Goal: Task Accomplishment & Management: Complete application form

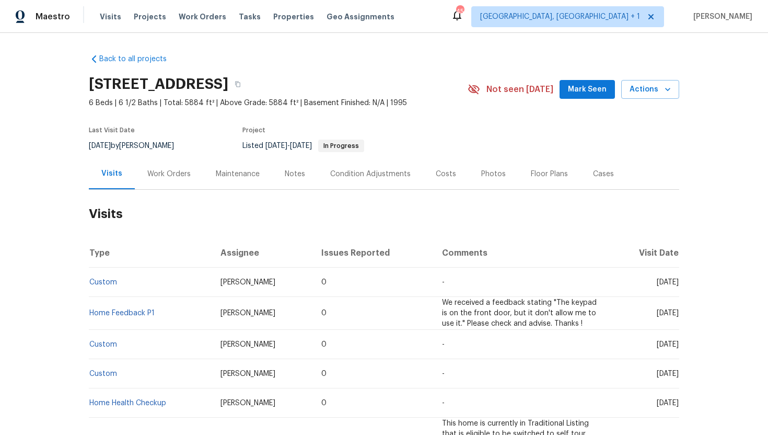
drag, startPoint x: 634, startPoint y: 283, endPoint x: 678, endPoint y: 283, distance: 44.4
click at [678, 283] on td "Tue, Aug 26 2025" at bounding box center [645, 281] width 68 height 29
copy span "Aug 26 2025"
click at [159, 179] on div "Work Orders" at bounding box center [169, 173] width 68 height 31
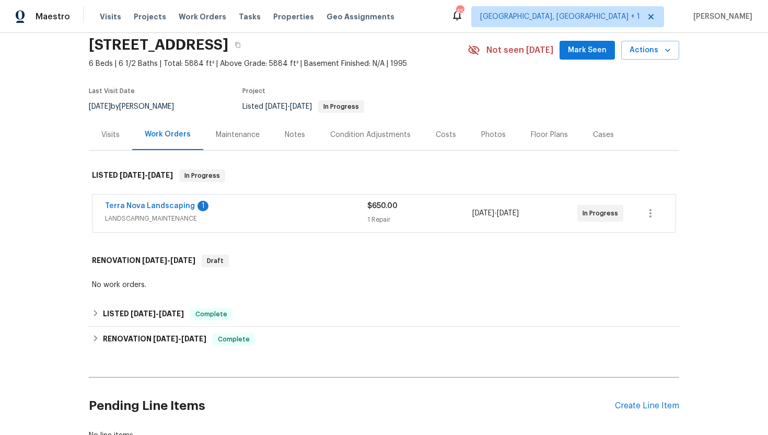
scroll to position [70, 0]
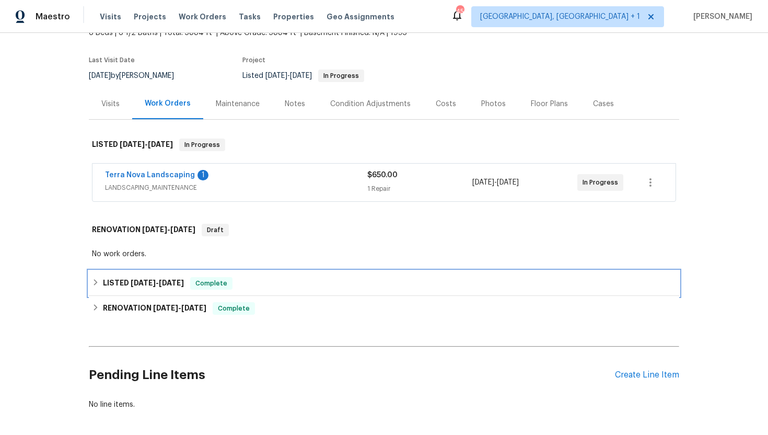
click at [182, 283] on span "3/4/25" at bounding box center [171, 282] width 25 height 7
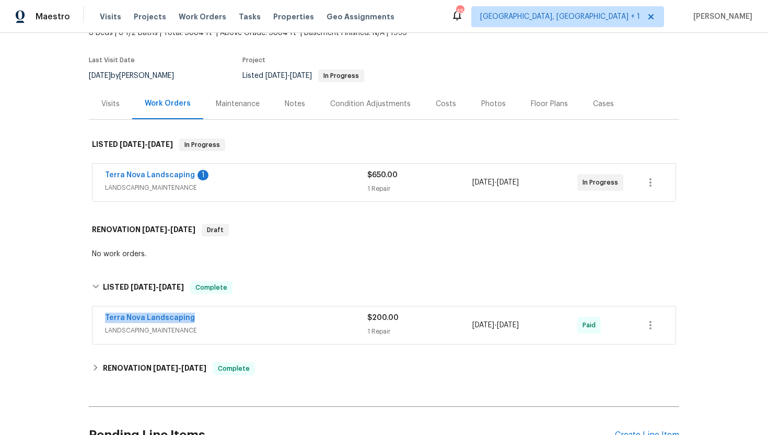
drag, startPoint x: 206, startPoint y: 316, endPoint x: 60, endPoint y: 315, distance: 146.8
click at [58, 315] on div "Back to all projects 19710 Quail Ridge Cir, Walnut, CA 91789 6 Beds | 6 1/2 Bat…" at bounding box center [384, 234] width 768 height 402
copy link "Terra Nova Landscaping"
drag, startPoint x: 550, startPoint y: 327, endPoint x: 443, endPoint y: 323, distance: 106.6
click at [443, 323] on div "Terra Nova Landscaping LANDSCAPING_MAINTENANCE $200.00 1 Repair 3/4/2025 - 3/4/…" at bounding box center [371, 324] width 533 height 25
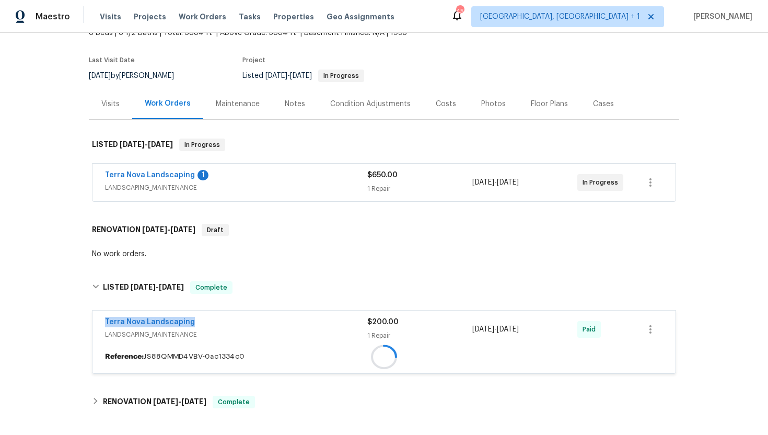
copy div "1 Repair 3/4/2025 - 3/4/2025"
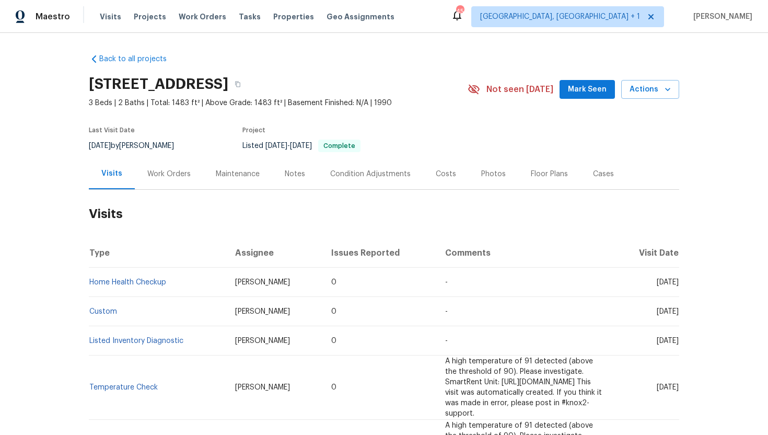
drag, startPoint x: 633, startPoint y: 283, endPoint x: 676, endPoint y: 285, distance: 43.4
click at [676, 285] on span "[DATE]" at bounding box center [667, 281] width 22 height 7
copy span "[DATE]"
click at [166, 176] on div "Work Orders" at bounding box center [168, 174] width 43 height 10
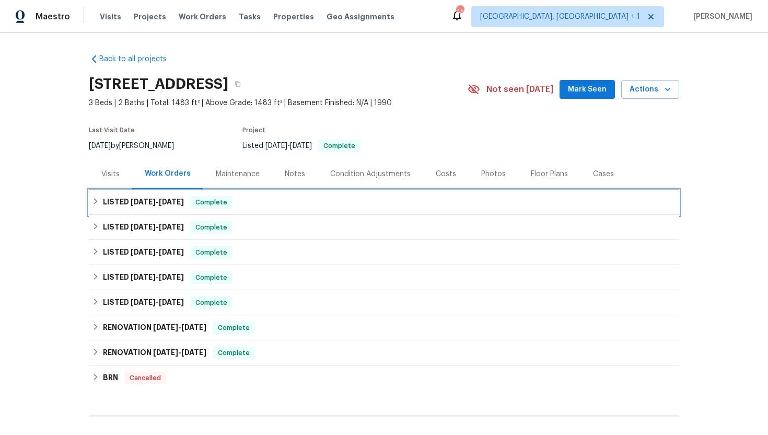
click at [181, 190] on div "LISTED 8/4/25 - 8/11/25 Complete" at bounding box center [384, 202] width 590 height 25
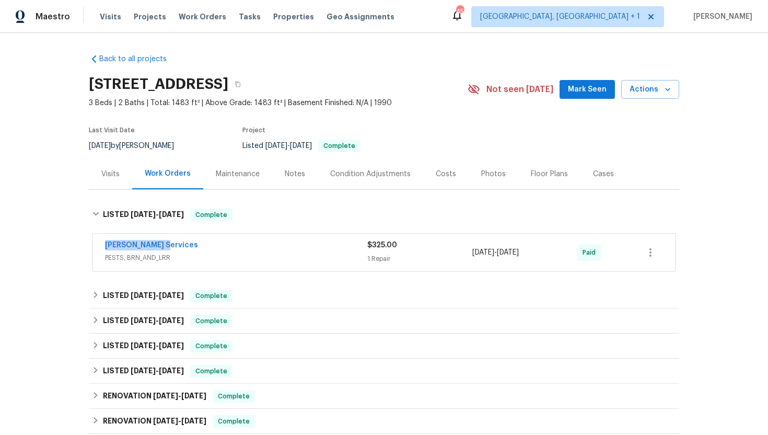
drag, startPoint x: 189, startPoint y: 249, endPoint x: 90, endPoint y: 245, distance: 99.3
click at [89, 245] on div "Massey Services PESTS, BRN_AND_LRR $325.00 1 Repair 8/4/2025 - 8/11/2025 Paid" at bounding box center [384, 252] width 590 height 43
copy link "Massey Services"
drag, startPoint x: 546, startPoint y: 250, endPoint x: 467, endPoint y: 251, distance: 79.4
click at [467, 251] on div "Massey Services PESTS, BRN_AND_LRR $325.00 1 Repair 8/4/2025 - 8/11/2025 Paid" at bounding box center [371, 252] width 533 height 25
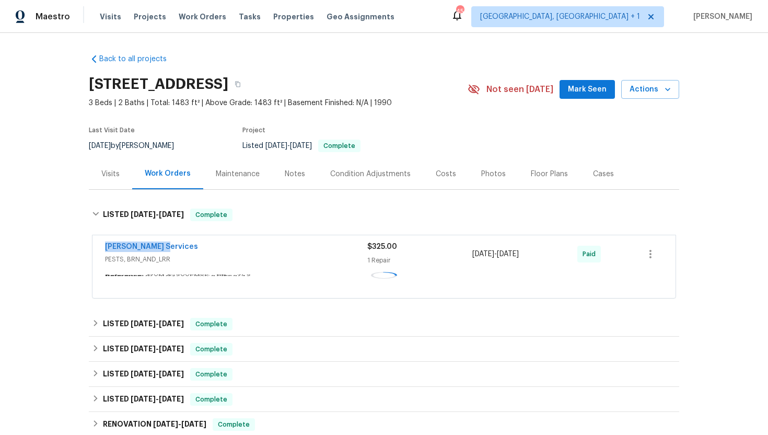
copy div "1 Repair 8/4/2025 - 8/11/2025"
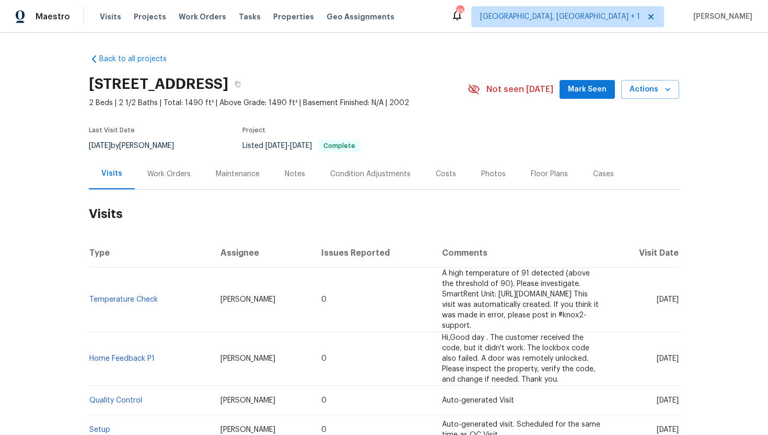
drag, startPoint x: 636, startPoint y: 294, endPoint x: 678, endPoint y: 297, distance: 42.4
click at [678, 297] on td "Tue, May 13 2025" at bounding box center [645, 299] width 68 height 64
copy span "May 13 2025"
click at [167, 175] on div "Work Orders" at bounding box center [168, 174] width 43 height 10
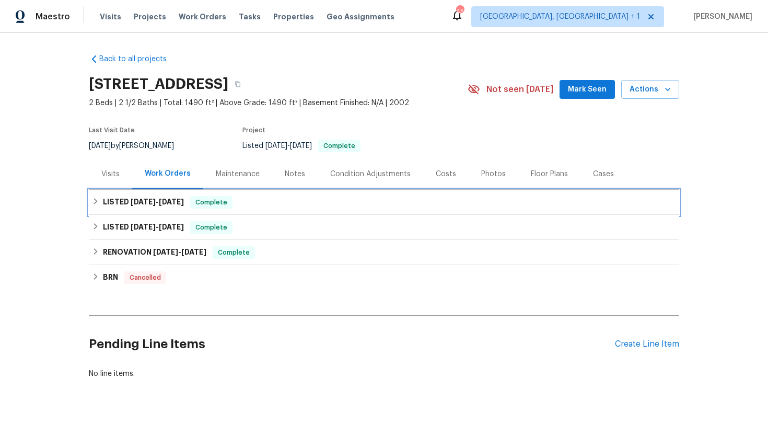
click at [201, 202] on span "Complete" at bounding box center [211, 202] width 40 height 10
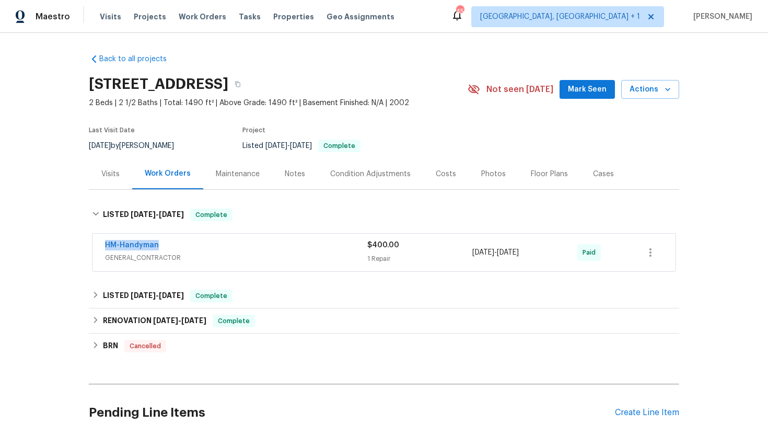
drag, startPoint x: 182, startPoint y: 243, endPoint x: 96, endPoint y: 242, distance: 85.6
click at [96, 242] on div "HM-Handyman GENERAL_CONTRACTOR $400.00 1 Repair 5/29/2025 - 6/6/2025 Paid" at bounding box center [383, 252] width 583 height 38
copy link "HM-Handyman"
drag, startPoint x: 549, startPoint y: 251, endPoint x: 460, endPoint y: 250, distance: 89.3
click at [460, 250] on div "HM-Handyman GENERAL_CONTRACTOR $400.00 1 Repair 5/29/2025 - 6/6/2025 Paid" at bounding box center [371, 252] width 533 height 25
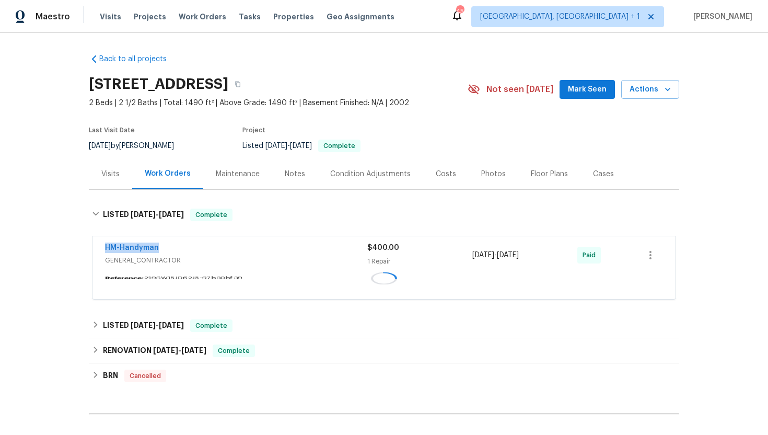
copy div "1 Repair 5/29/2025 - 6/6/2025"
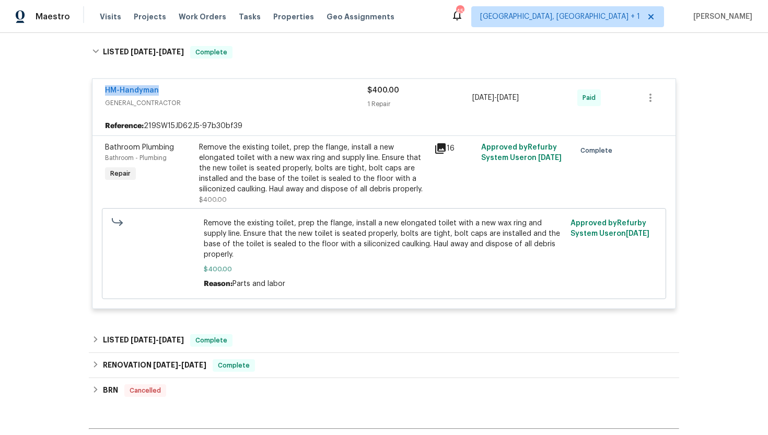
scroll to position [172, 0]
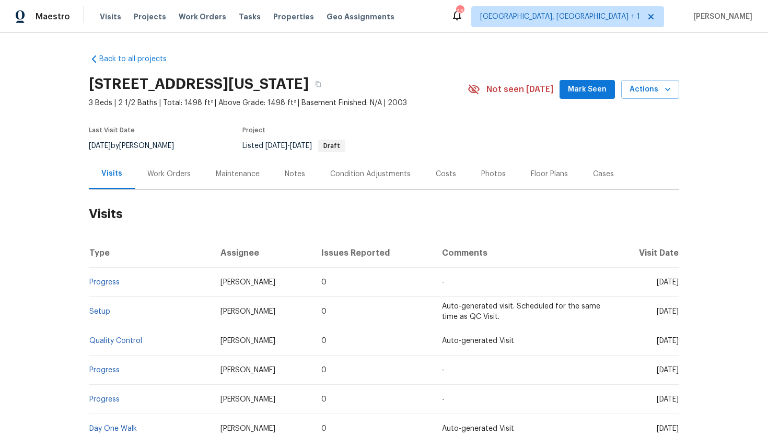
click at [174, 174] on div "Work Orders" at bounding box center [168, 174] width 43 height 10
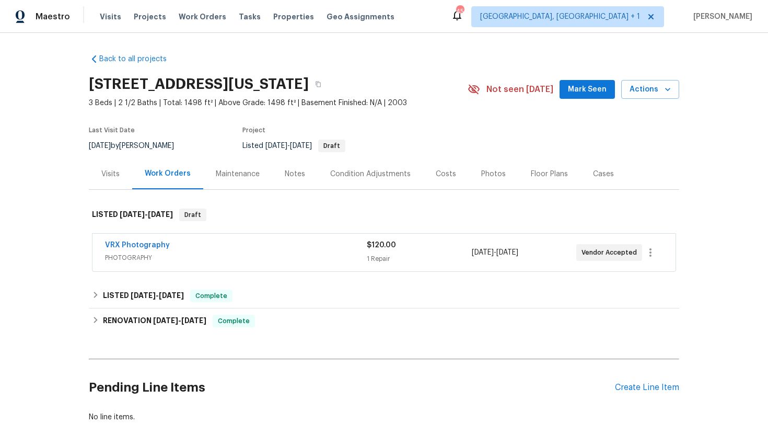
click at [109, 175] on div "Visits" at bounding box center [110, 174] width 18 height 10
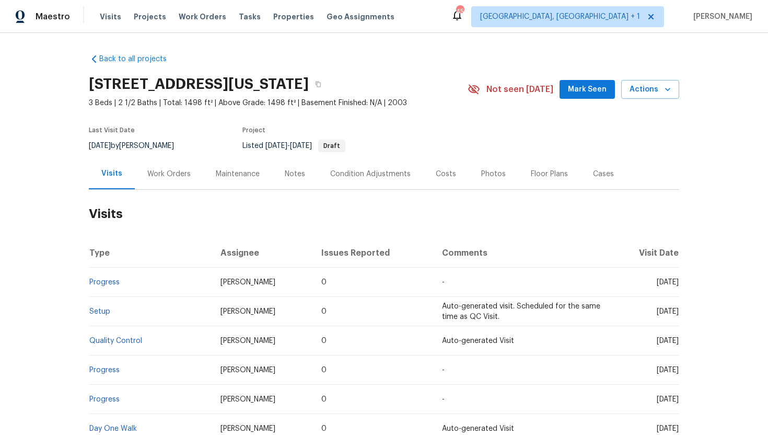
click at [99, 287] on td "Progress" at bounding box center [150, 281] width 123 height 29
click at [100, 283] on link "Progress" at bounding box center [104, 281] width 30 height 7
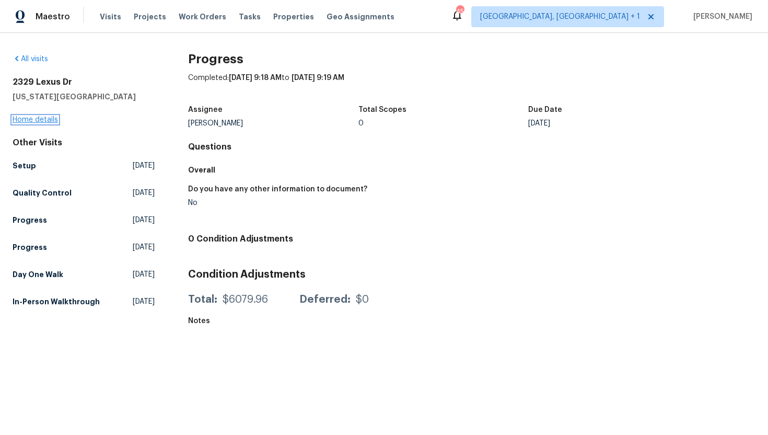
click at [43, 117] on link "Home details" at bounding box center [35, 119] width 45 height 7
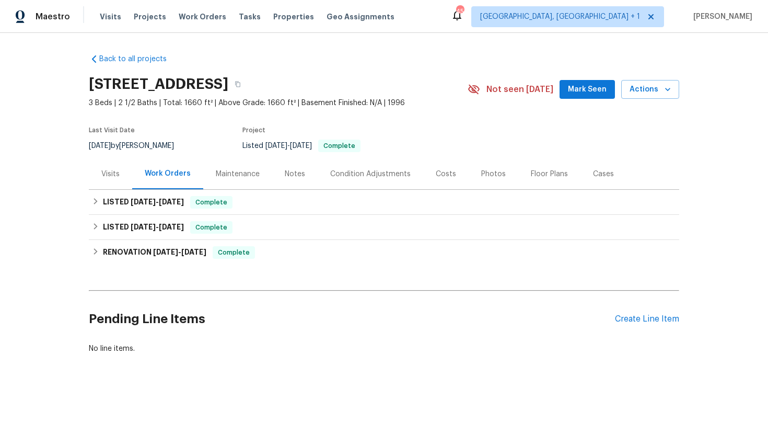
click at [112, 183] on div "Visits" at bounding box center [110, 173] width 43 height 31
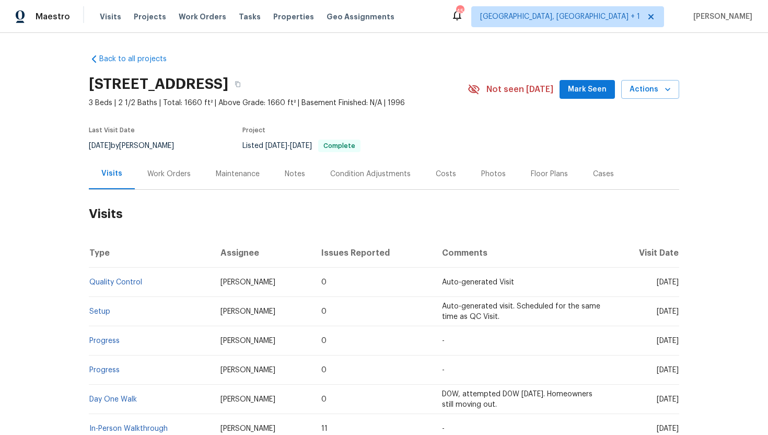
click at [656, 280] on span "[DATE]" at bounding box center [667, 281] width 22 height 7
drag, startPoint x: 636, startPoint y: 282, endPoint x: 675, endPoint y: 289, distance: 40.3
click at [675, 289] on td "[DATE]" at bounding box center [645, 281] width 68 height 29
copy span "[DATE]"
click at [178, 172] on div "Work Orders" at bounding box center [168, 174] width 43 height 10
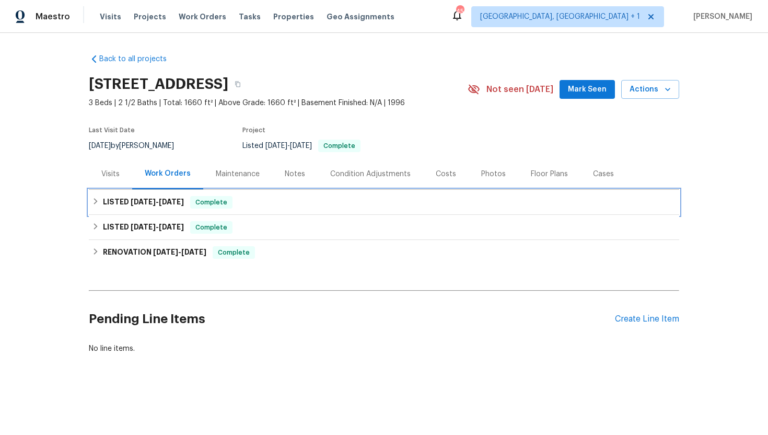
click at [189, 191] on div "LISTED [DATE] - [DATE] Complete" at bounding box center [384, 202] width 590 height 25
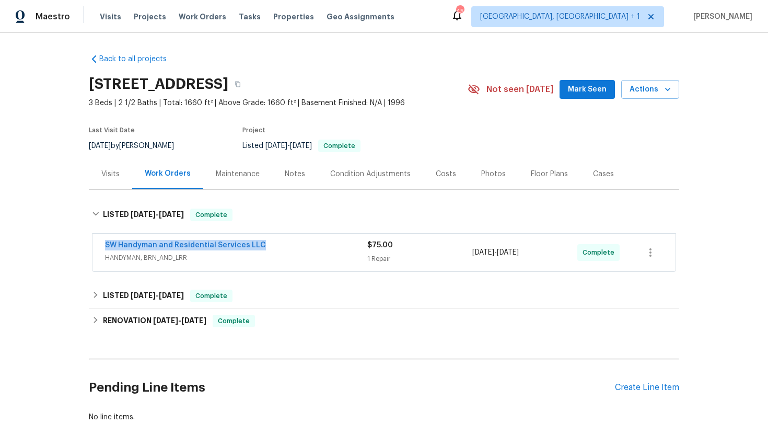
drag, startPoint x: 270, startPoint y: 249, endPoint x: 103, endPoint y: 241, distance: 167.3
click at [103, 241] on div "SW Handyman and Residential Services LLC HANDYMAN, BRN_AND_LRR $75.00 1 Repair …" at bounding box center [383, 252] width 583 height 38
copy link "SW Handyman and Residential Services LLC"
drag, startPoint x: 548, startPoint y: 256, endPoint x: 455, endPoint y: 254, distance: 93.0
click at [455, 255] on div "SW Handyman and Residential Services LLC HANDYMAN, BRN_AND_LRR $75.00 1 Repair …" at bounding box center [371, 252] width 533 height 25
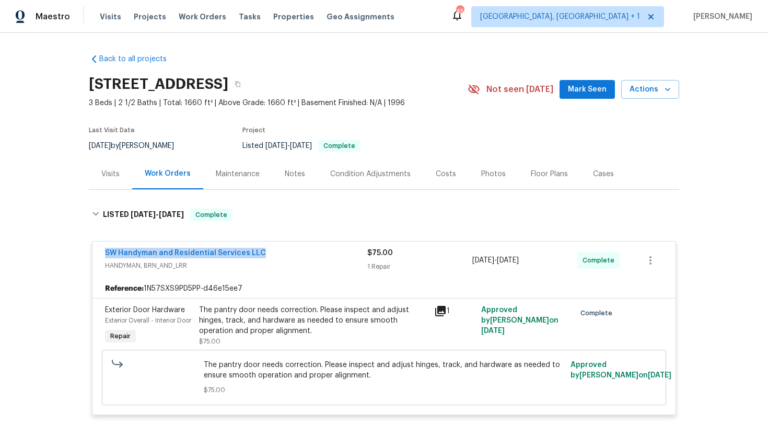
copy div "[DATE] - [DATE]"
click at [116, 172] on div "Visits" at bounding box center [110, 174] width 18 height 10
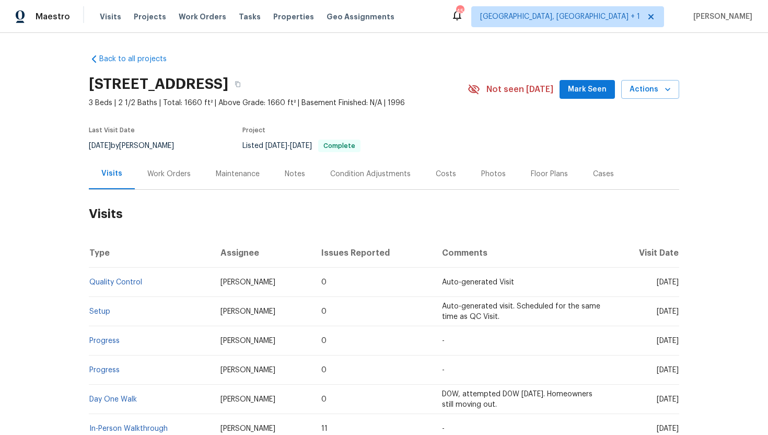
click at [174, 178] on div "Work Orders" at bounding box center [168, 174] width 43 height 10
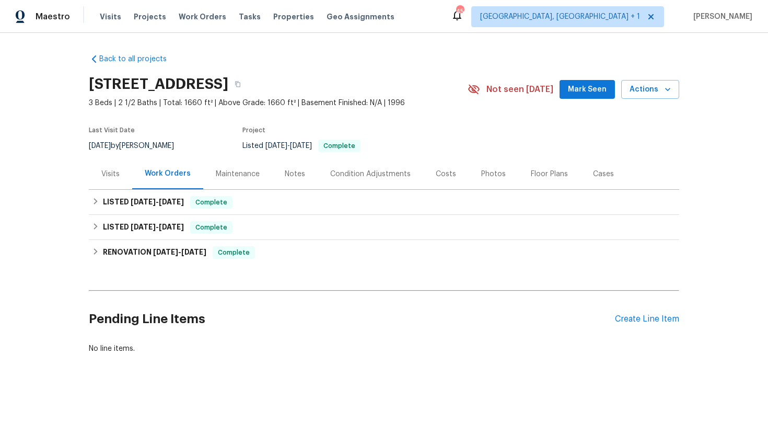
click at [596, 174] on div "Cases" at bounding box center [603, 174] width 21 height 10
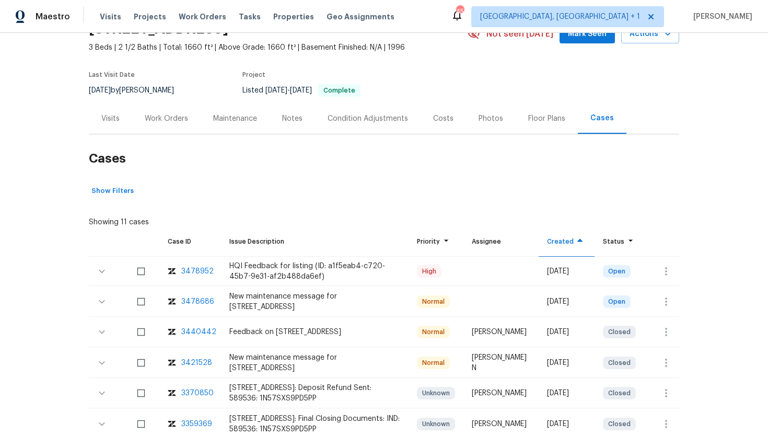
scroll to position [107, 0]
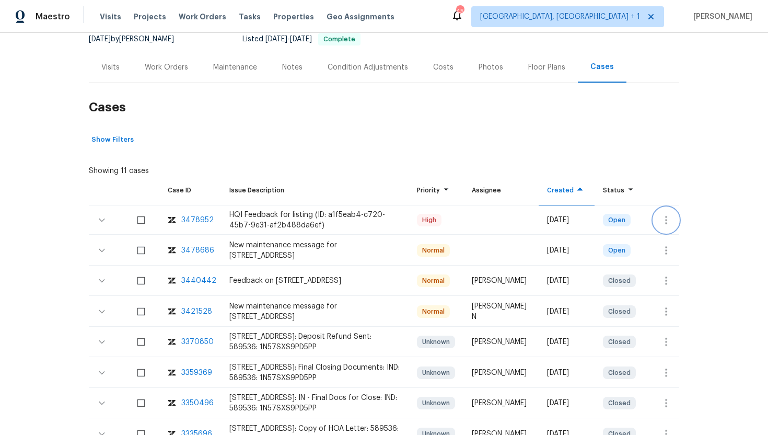
click at [655, 223] on button "button" at bounding box center [665, 219] width 25 height 25
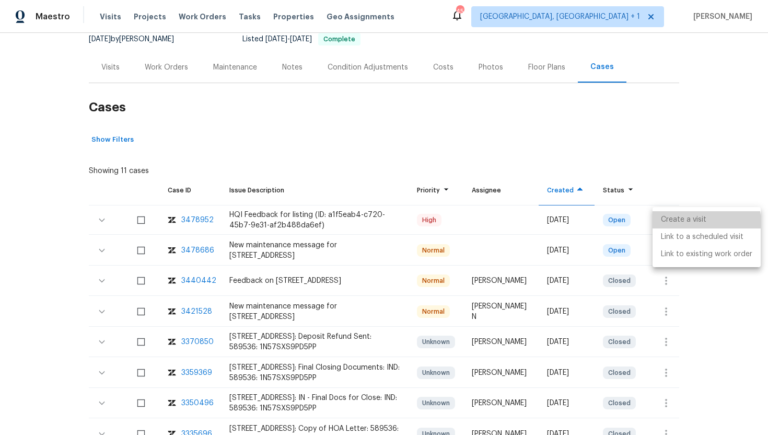
click at [681, 224] on li "Create a visit" at bounding box center [706, 219] width 108 height 17
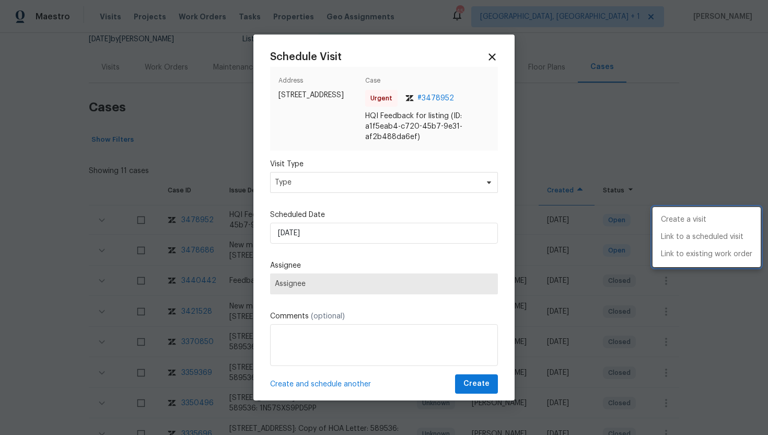
click at [317, 180] on div at bounding box center [384, 217] width 768 height 435
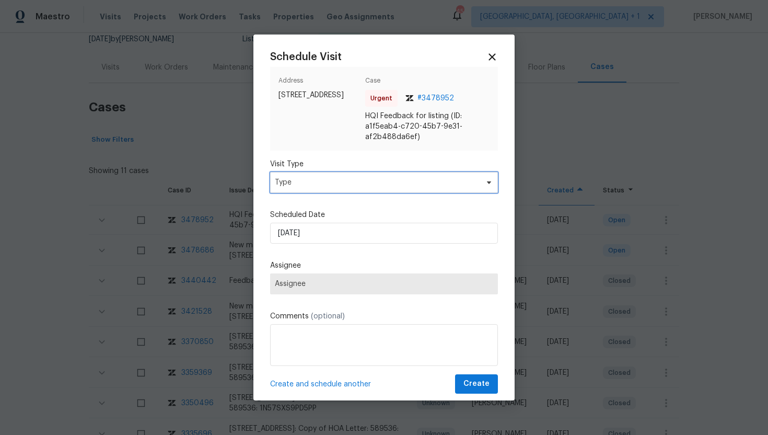
click at [317, 182] on span "Type" at bounding box center [376, 182] width 203 height 10
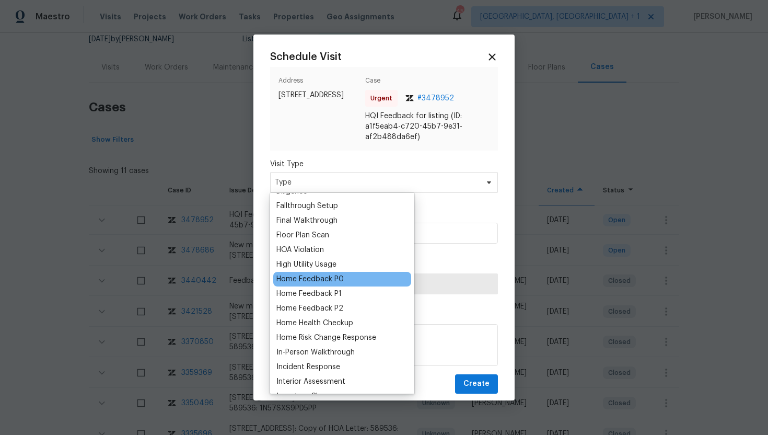
scroll to position [250, 0]
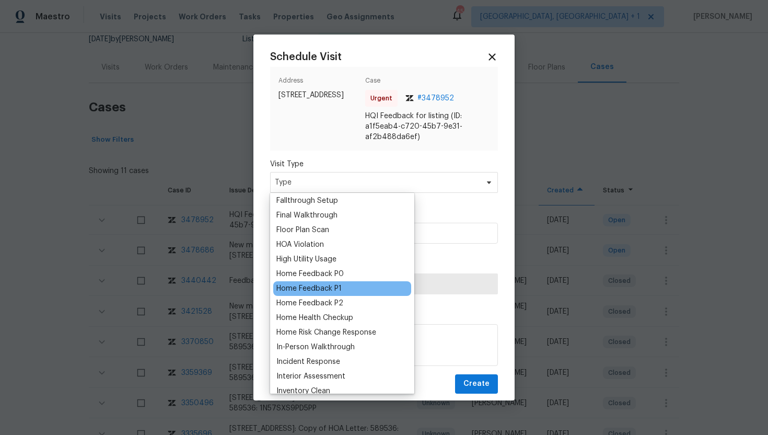
click at [321, 287] on div "Home Feedback P1" at bounding box center [308, 288] width 65 height 10
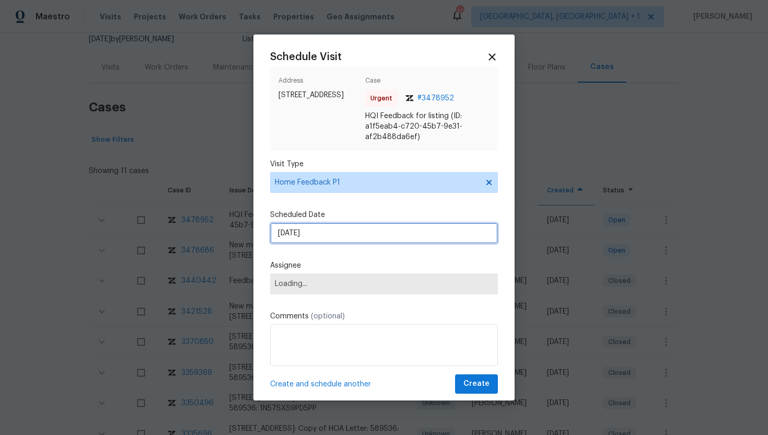
click at [326, 238] on input "[DATE]" at bounding box center [384, 232] width 228 height 21
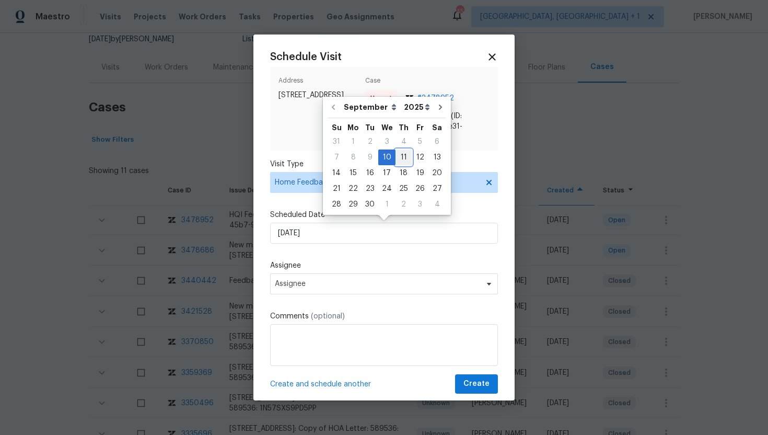
click at [396, 159] on div "11" at bounding box center [403, 157] width 16 height 15
type input "[DATE]"
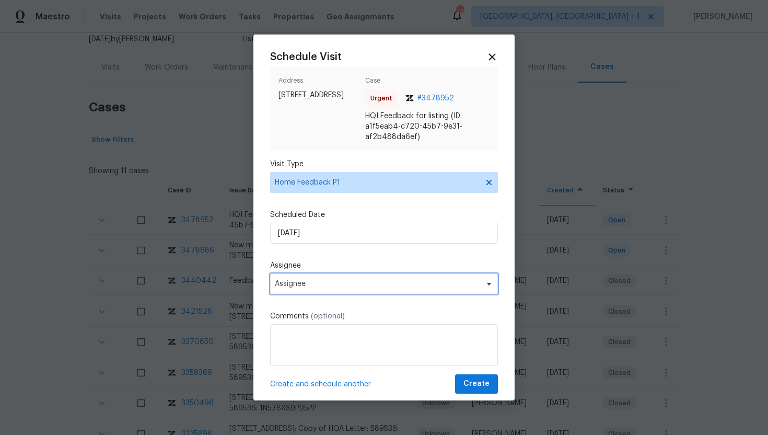
click at [330, 281] on span "Assignee" at bounding box center [377, 283] width 205 height 8
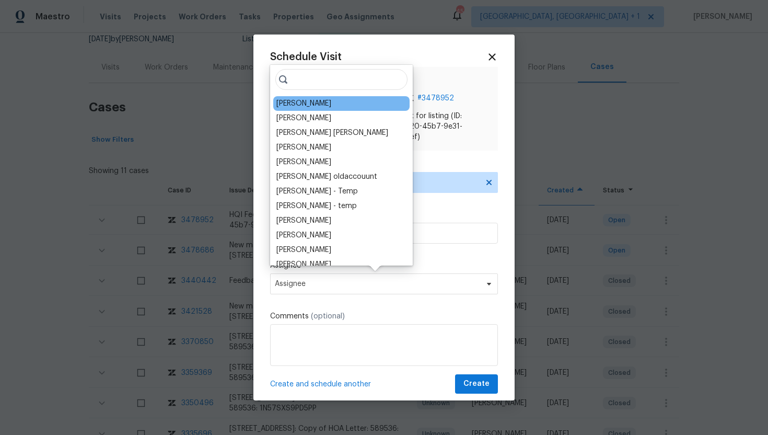
click at [321, 102] on div "[PERSON_NAME]" at bounding box center [303, 103] width 55 height 10
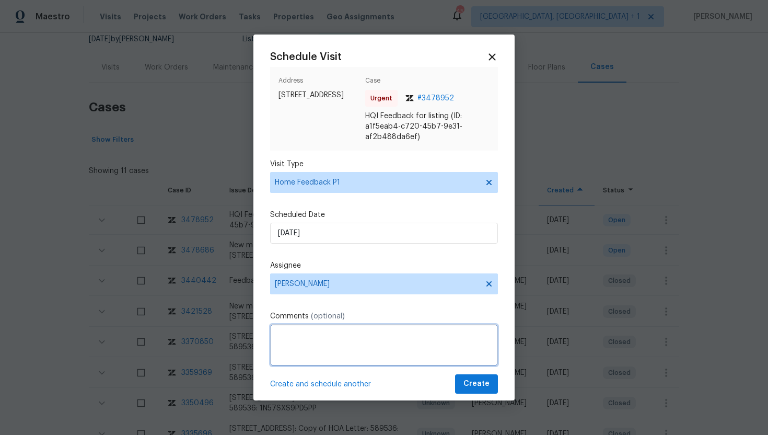
click at [292, 339] on textarea at bounding box center [384, 345] width 228 height 42
paste textarea "BA unable to access home , 2 locks on front door , [PERSON_NAME] would only wor…"
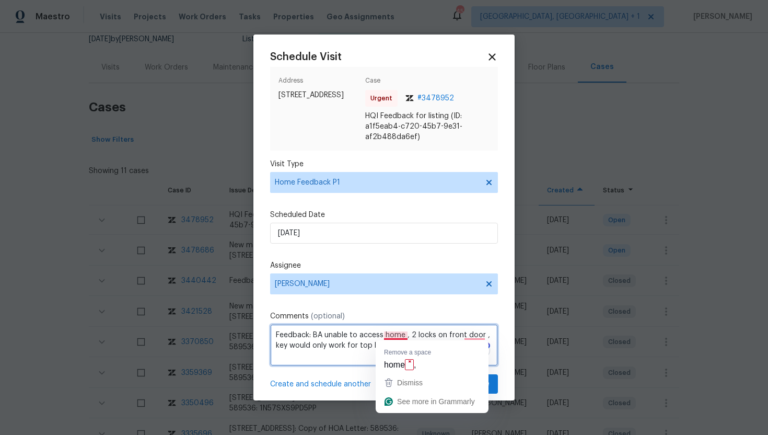
click at [392, 334] on textarea "Feedback: BA unable to access home , 2 locks on front door , key would only wor…" at bounding box center [384, 345] width 228 height 42
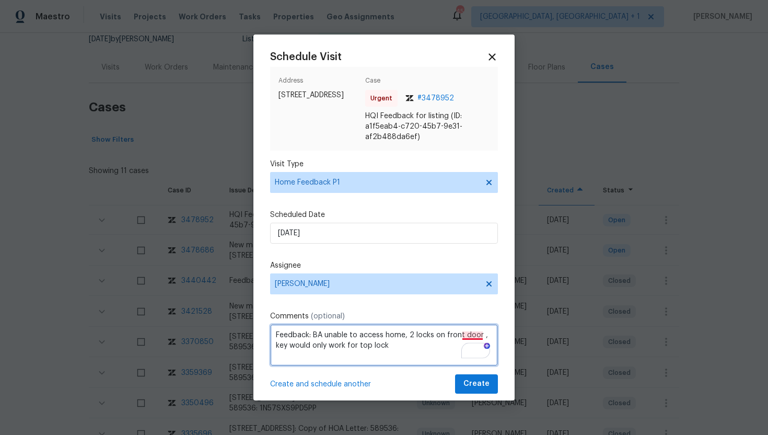
click at [471, 335] on textarea "Feedback: BA unable to access home, 2 locks on front door , key would only work…" at bounding box center [384, 345] width 228 height 42
click at [469, 337] on textarea "Feedback: BA unable to access home, 2 locks on front door , key would only work…" at bounding box center [384, 345] width 228 height 42
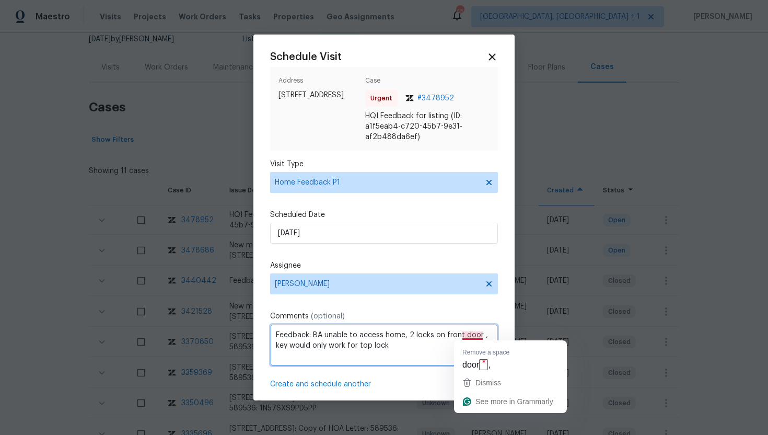
click at [467, 336] on textarea "Feedback: BA unable to access home, 2 locks on front door , key would only work…" at bounding box center [384, 345] width 228 height 42
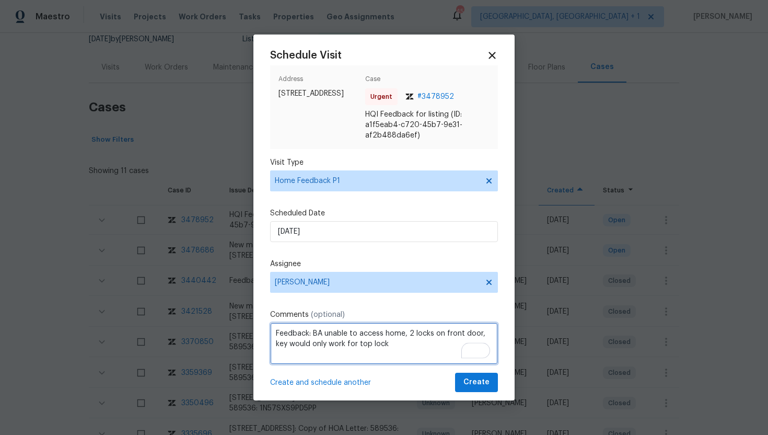
scroll to position [2, 0]
drag, startPoint x: 312, startPoint y: 333, endPoint x: 249, endPoint y: 332, distance: 62.7
click at [249, 332] on div "Schedule Visit Address [STREET_ADDRESS] Case Urgent # 3478952 HQI Feedback for …" at bounding box center [384, 217] width 768 height 435
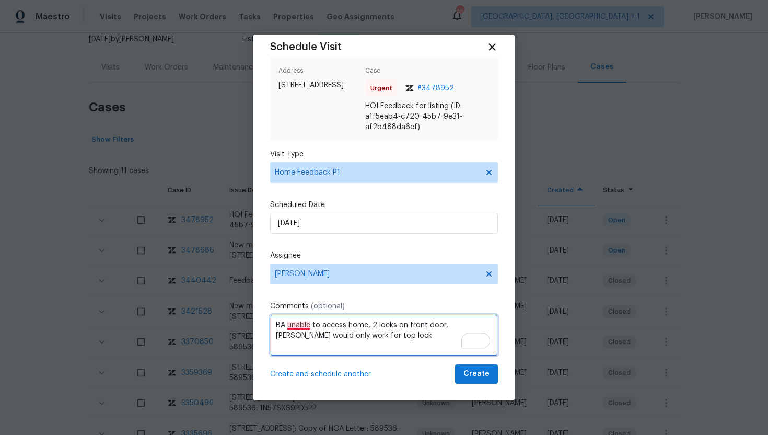
click at [297, 323] on textarea "BA unable to access home, 2 locks on front door, [PERSON_NAME] would only work …" at bounding box center [384, 335] width 228 height 42
click at [369, 338] on textarea "BA is unable to access home, 2 locks on front door, key would only work for top…" at bounding box center [384, 335] width 228 height 42
click at [365, 319] on textarea "BA is unable to access home, 2 locks on front door, key would only work for top…" at bounding box center [384, 335] width 228 height 42
click at [365, 325] on textarea "BA is unable to access home, 2 locks on front door, key would only work for top…" at bounding box center [384, 335] width 228 height 42
click at [438, 322] on textarea "BA is unable to access the home, 2 locks on front door, key would only work for…" at bounding box center [384, 335] width 228 height 42
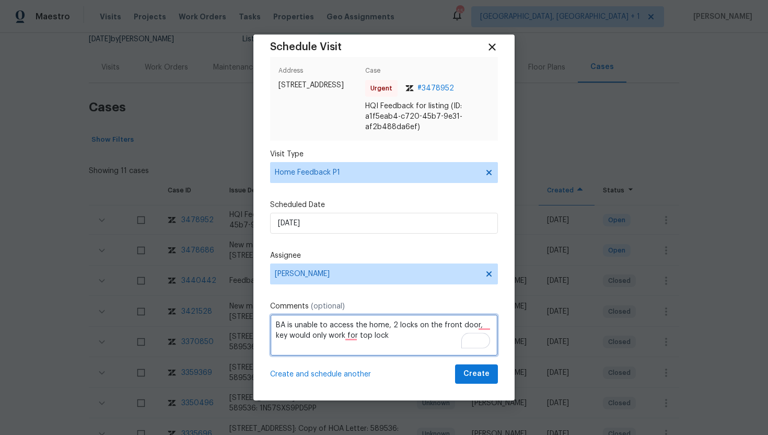
click at [486, 324] on textarea "BA is unable to access the home, 2 locks on the front door, key would only work…" at bounding box center [384, 335] width 228 height 42
click at [360, 336] on textarea "BA is unable to access the home, 2 locks on the front door, the key would only …" at bounding box center [384, 335] width 228 height 42
click at [415, 337] on textarea "BA is unable to access the home, 2 locks on the front door, the key would only …" at bounding box center [384, 335] width 228 height 42
type textarea "BA is unable to access the home, 2 locks on the front door, the key would only …"
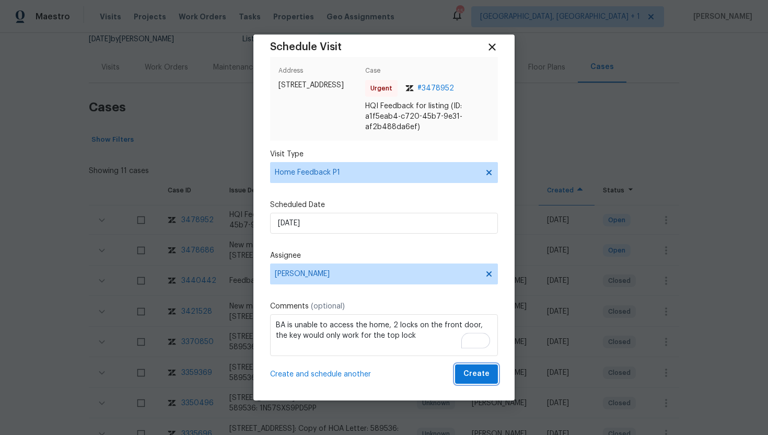
click at [470, 369] on span "Create" at bounding box center [476, 373] width 26 height 13
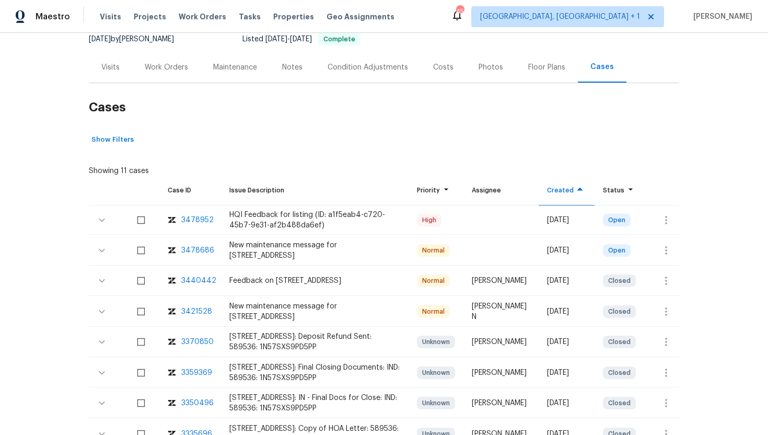
click at [105, 66] on div "Visits" at bounding box center [110, 67] width 18 height 10
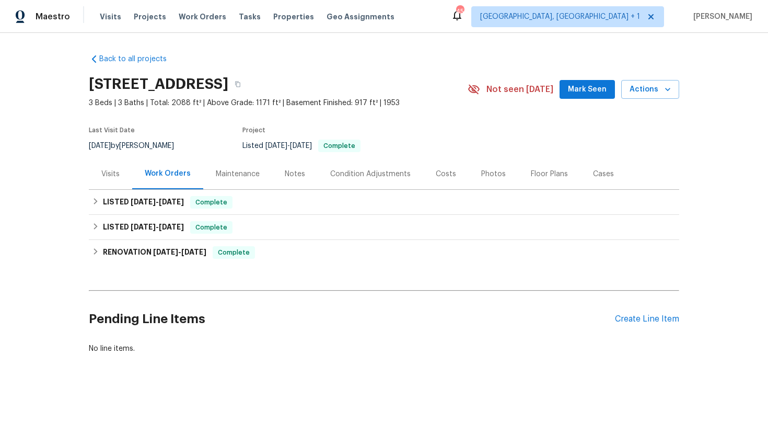
click at [116, 173] on div "Visits" at bounding box center [110, 174] width 18 height 10
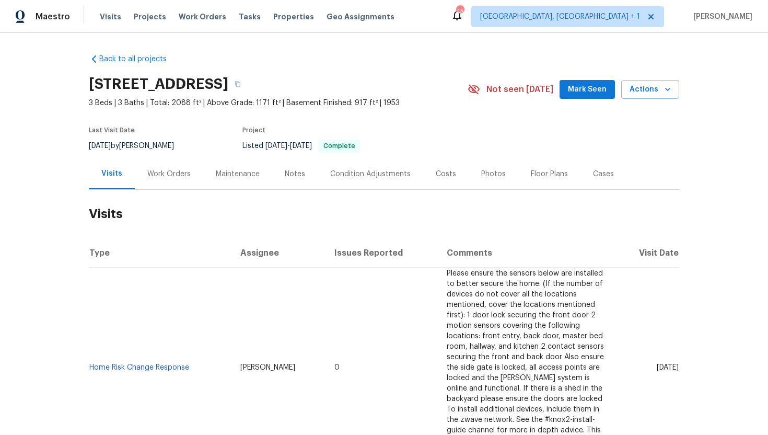
drag, startPoint x: 638, startPoint y: 334, endPoint x: 676, endPoint y: 341, distance: 38.8
click at [677, 341] on td "[DATE]" at bounding box center [647, 367] width 64 height 200
copy span "[DATE]"
click at [159, 171] on div "Work Orders" at bounding box center [168, 174] width 43 height 10
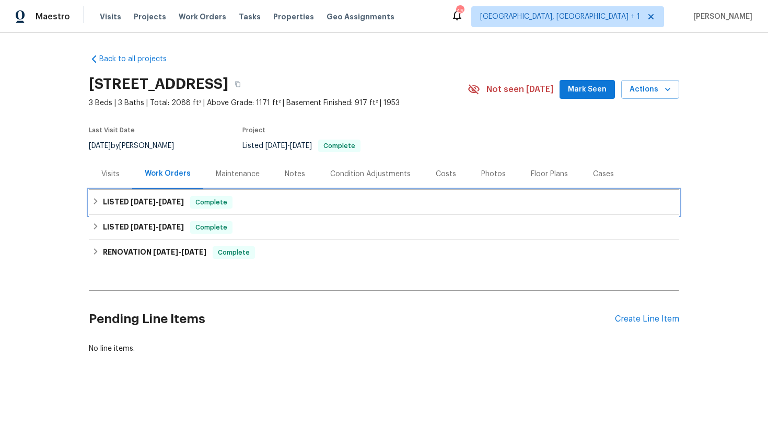
click at [184, 201] on span "[DATE]" at bounding box center [171, 201] width 25 height 7
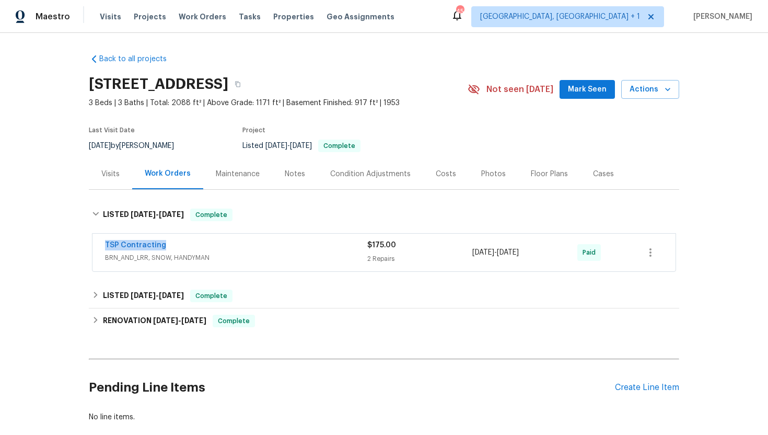
drag, startPoint x: 193, startPoint y: 249, endPoint x: 79, endPoint y: 246, distance: 114.4
click at [78, 246] on div "Back to all projects 2811 School St, Alexandria, VA 22303 3 Beds | 3 Baths | To…" at bounding box center [384, 234] width 768 height 402
copy link "TSP Contracting"
drag, startPoint x: 555, startPoint y: 260, endPoint x: 454, endPoint y: 252, distance: 100.5
click at [454, 252] on div "TSP Contracting BRN_AND_LRR, SNOW, HANDYMAN $175.00 2 Repairs 8/25/2025 - 8/26/…" at bounding box center [371, 252] width 533 height 25
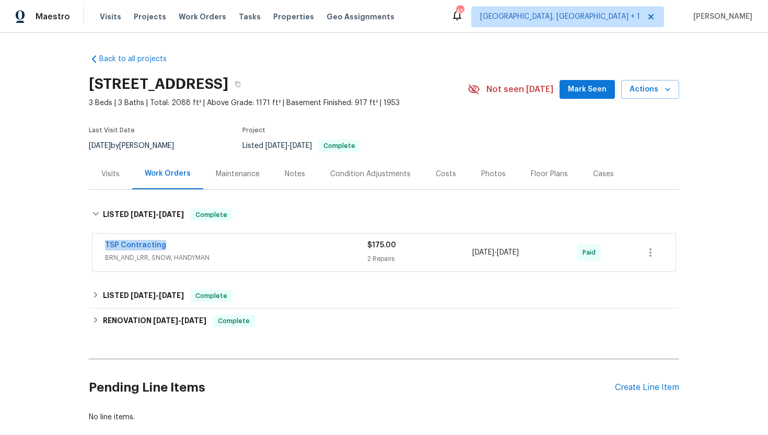
copy div "2 Repairs 8/25/2025 - 8/26/2025"
